Goal: Check status: Check status

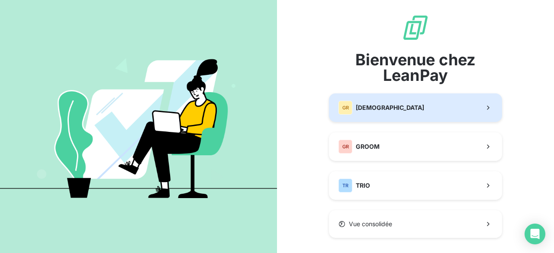
click at [353, 98] on button "GR GREENWISHES" at bounding box center [415, 108] width 173 height 29
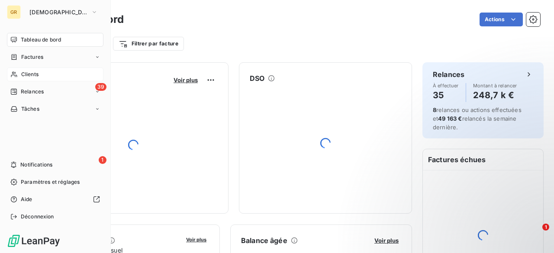
click at [42, 75] on div "Clients" at bounding box center [55, 75] width 97 height 14
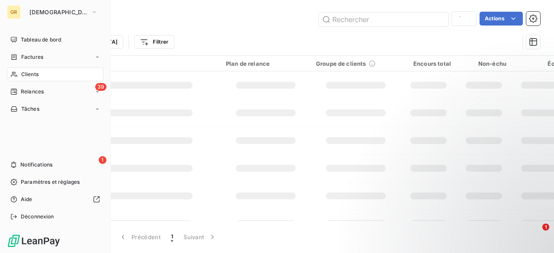
type input "GW00209"
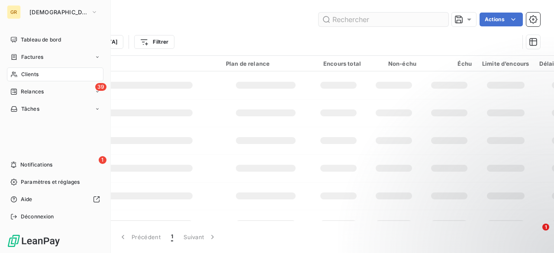
click at [383, 19] on input "text" at bounding box center [384, 20] width 130 height 14
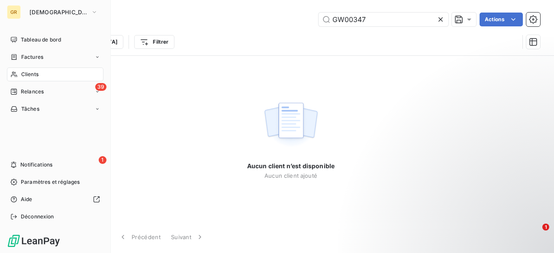
type input "GW00347"
click at [15, 74] on icon at bounding box center [13, 74] width 7 height 7
